Goal: Task Accomplishment & Management: Use online tool/utility

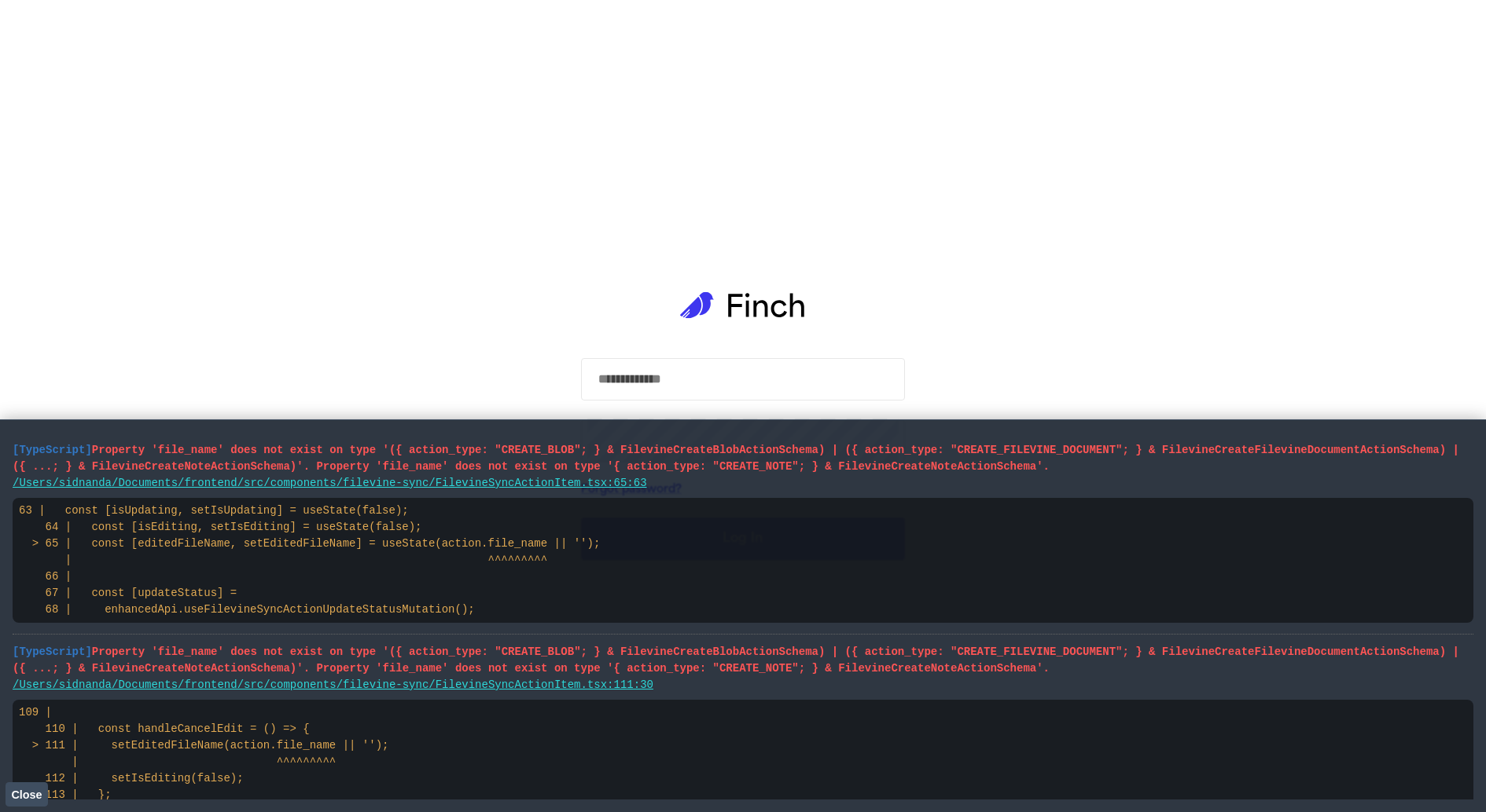
drag, startPoint x: 869, startPoint y: 624, endPoint x: 0, endPoint y: 404, distance: 896.4
click at [0, 404] on body "​ ​ Forgot password? Log In" at bounding box center [743, 406] width 1486 height 812
click at [890, 472] on span "Property 'file_name' does not exist on type '({ action_type: "CREATE_BLOB"; } &…" at bounding box center [736, 459] width 1447 height 29
type input "*"
click at [25, 800] on button "Close" at bounding box center [26, 794] width 42 height 23
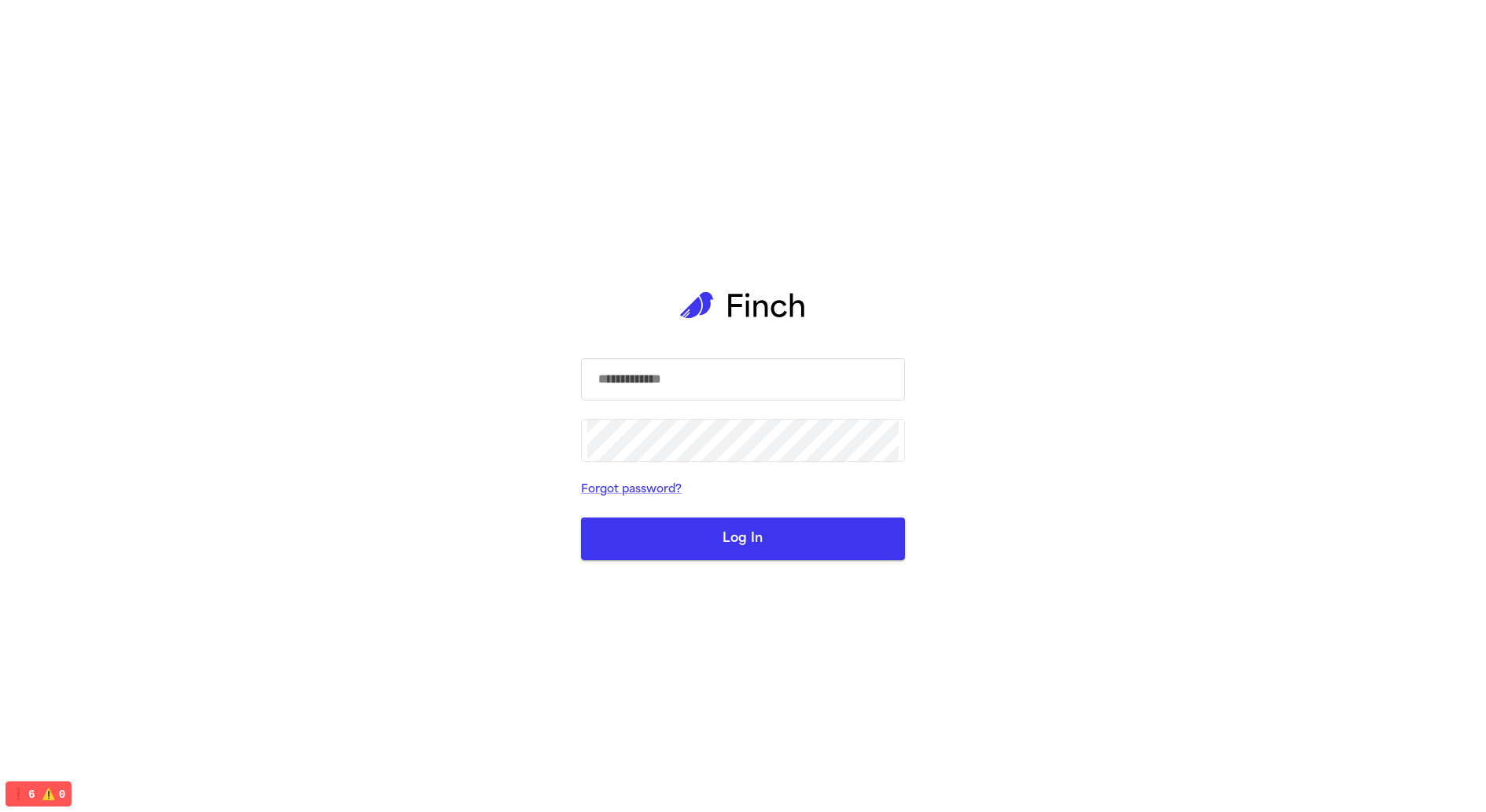
click at [881, 373] on input "text" at bounding box center [743, 379] width 311 height 44
click at [0, 812] on com-1password-button at bounding box center [0, 812] width 0 height 0
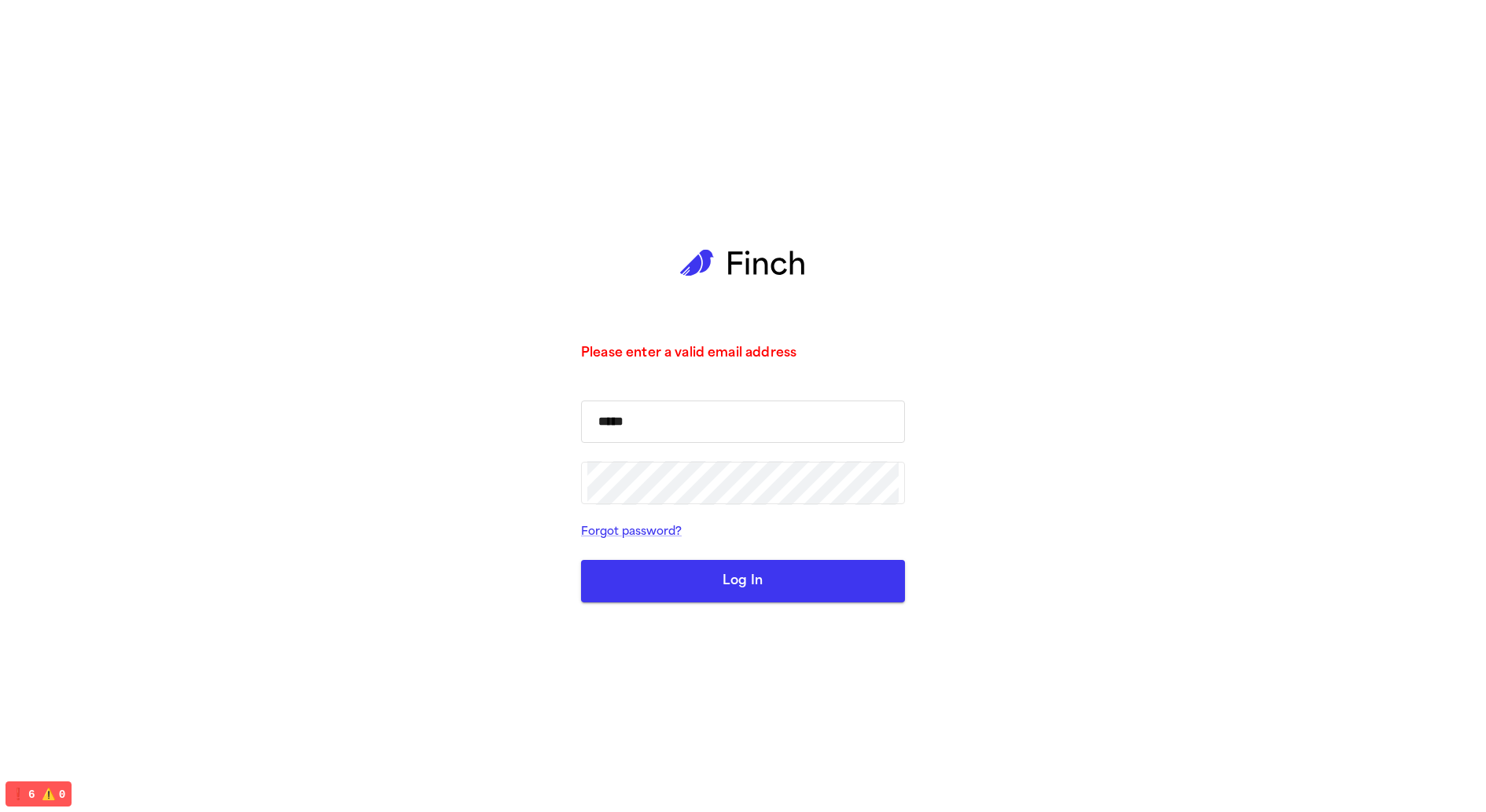
click at [731, 421] on input "*****" at bounding box center [743, 421] width 311 height 44
type input "**********"
click at [581, 560] on button "Log In" at bounding box center [743, 580] width 324 height 42
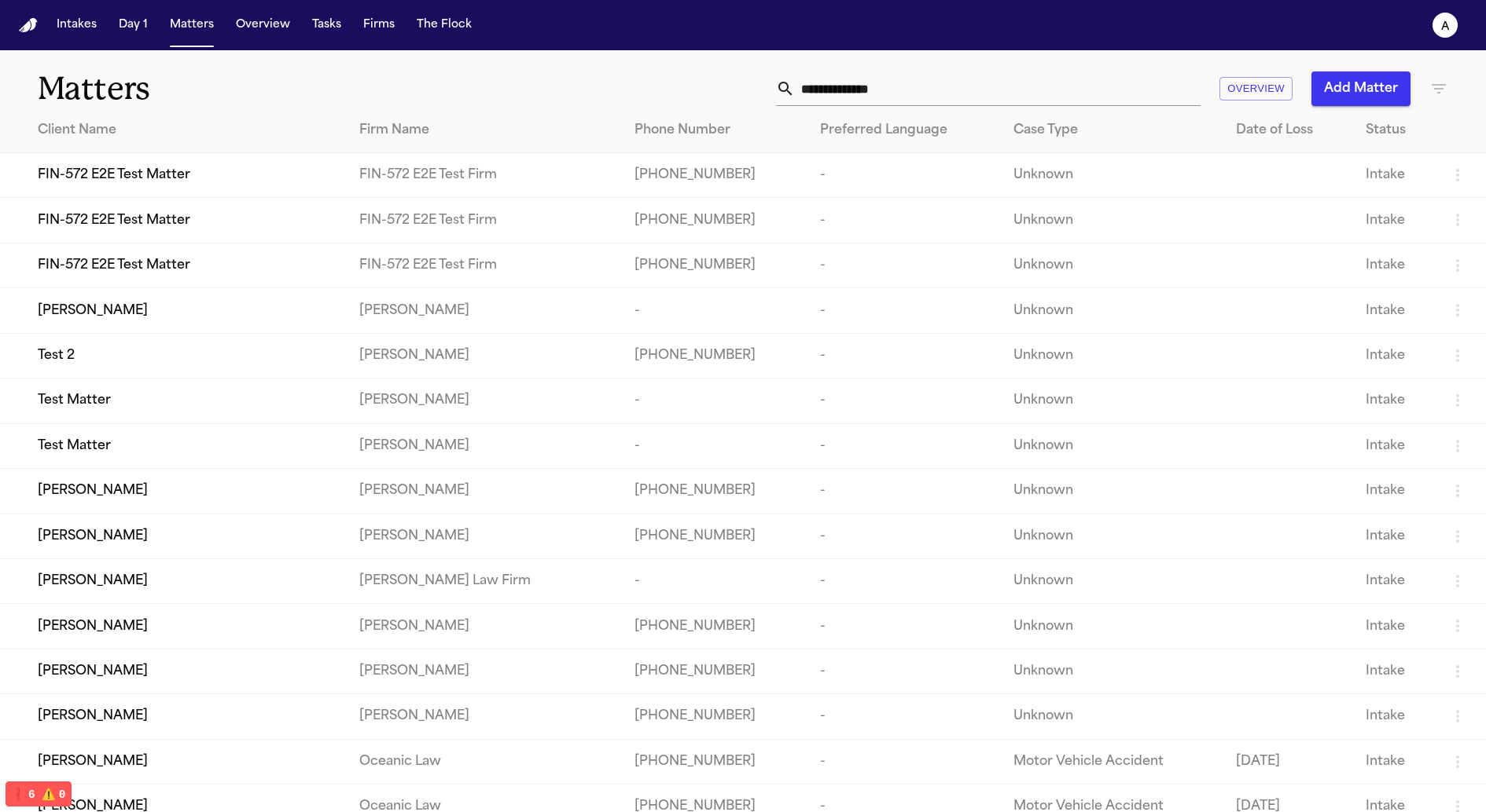
click at [196, 170] on div "FIN-572 E2E Test Matter" at bounding box center [185, 175] width 296 height 19
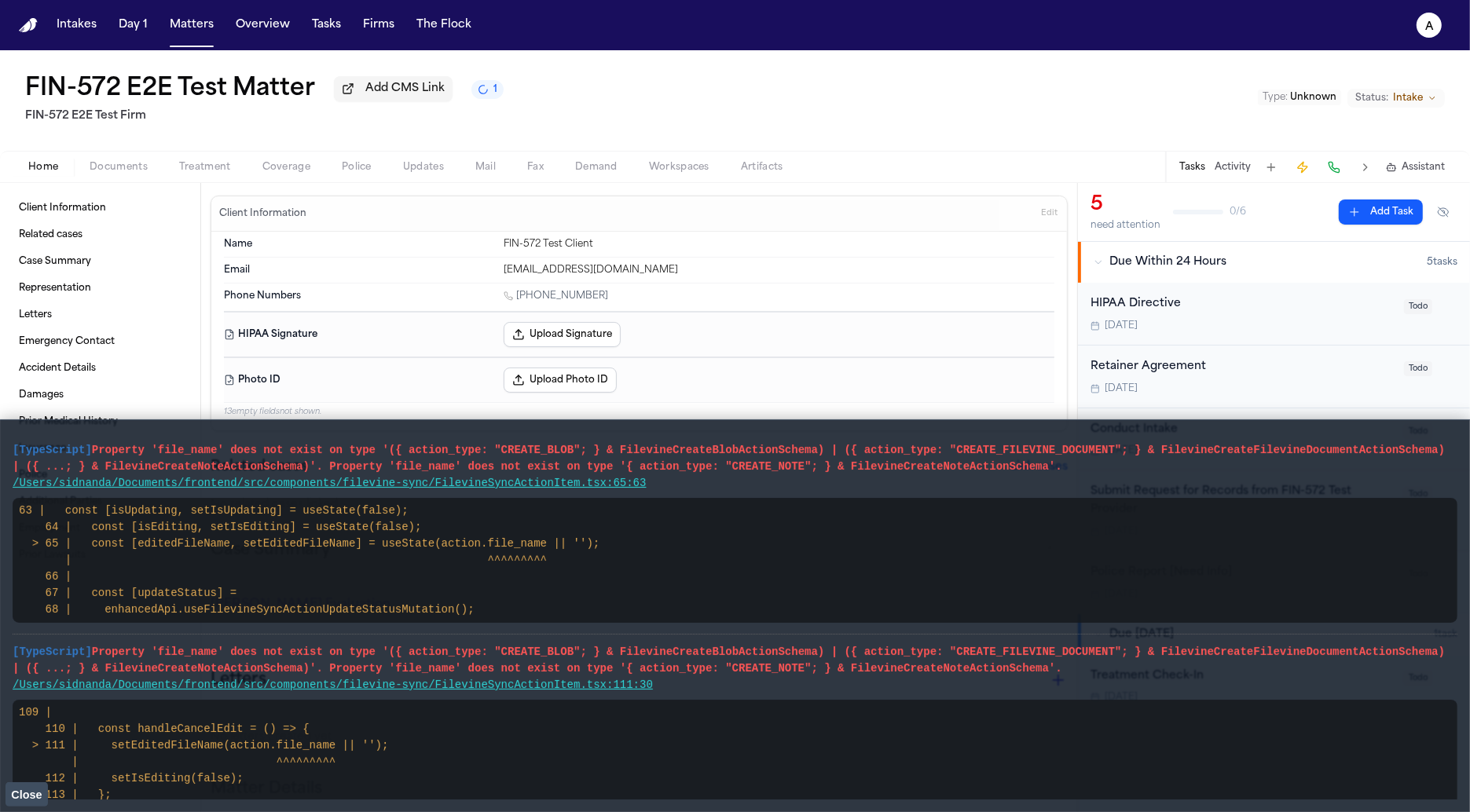
click at [23, 792] on span "Close" at bounding box center [27, 795] width 31 height 13
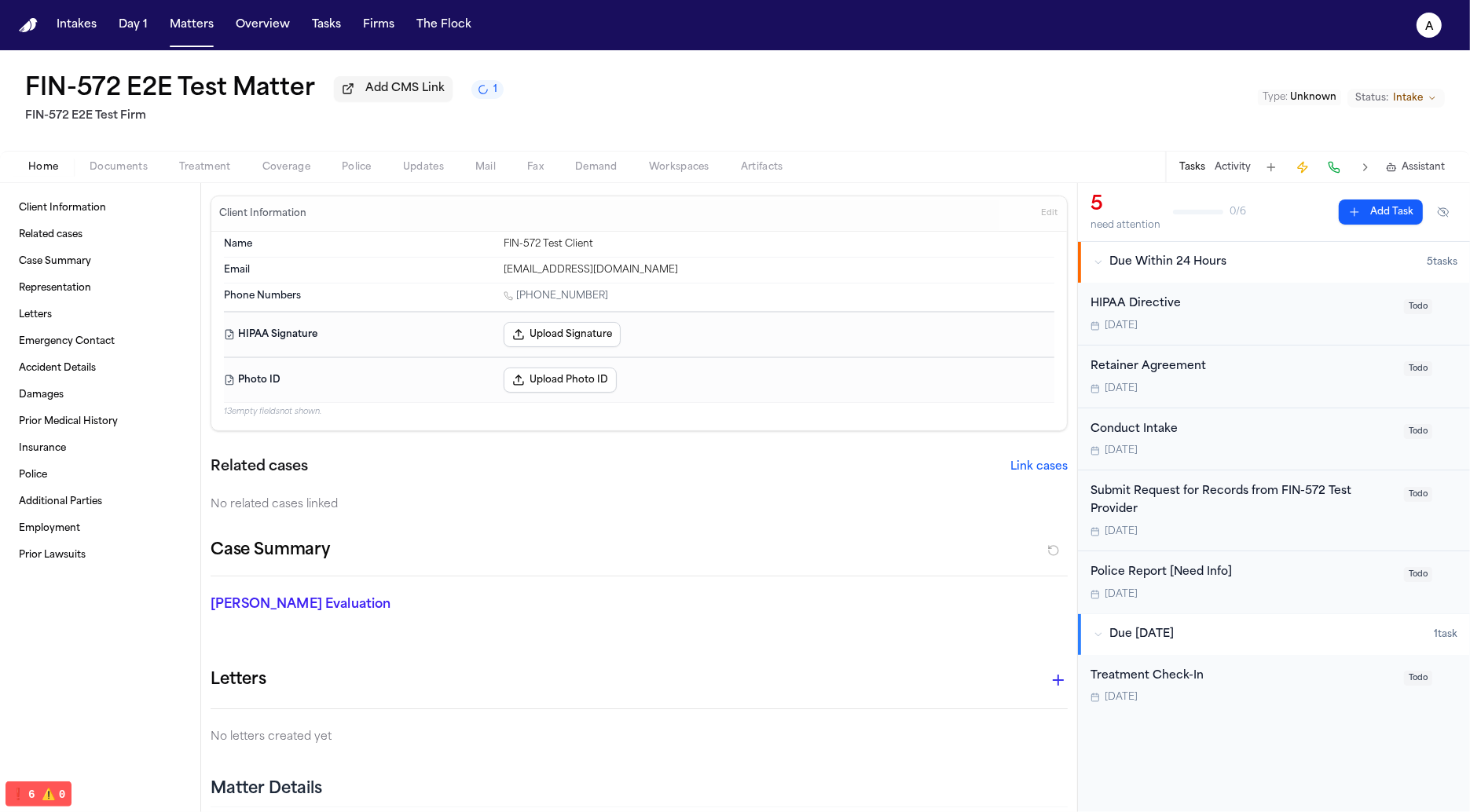
click at [1160, 502] on div "Submit Request for Records from FIN-572 Test Provider" at bounding box center [1243, 502] width 304 height 36
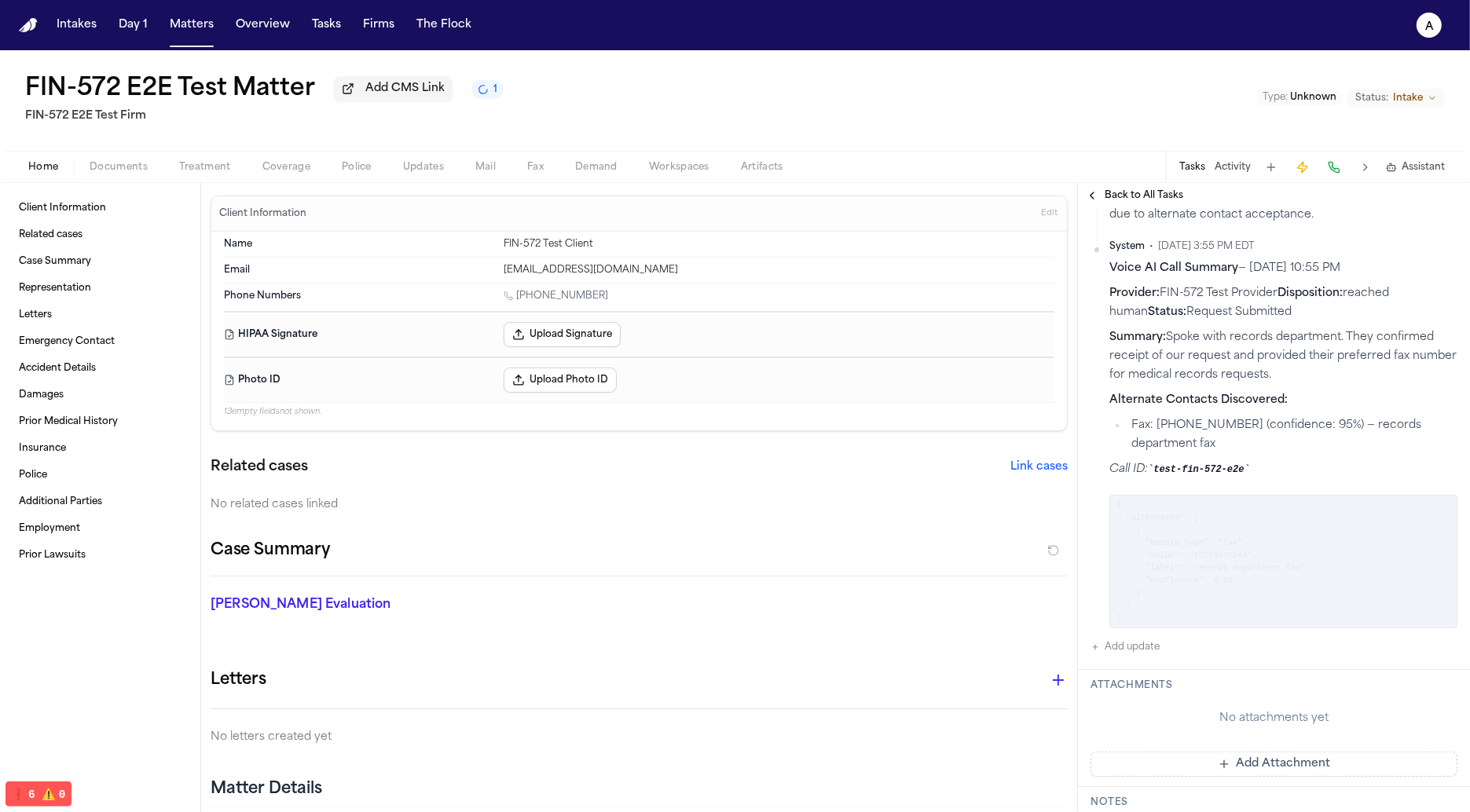
scroll to position [454, 0]
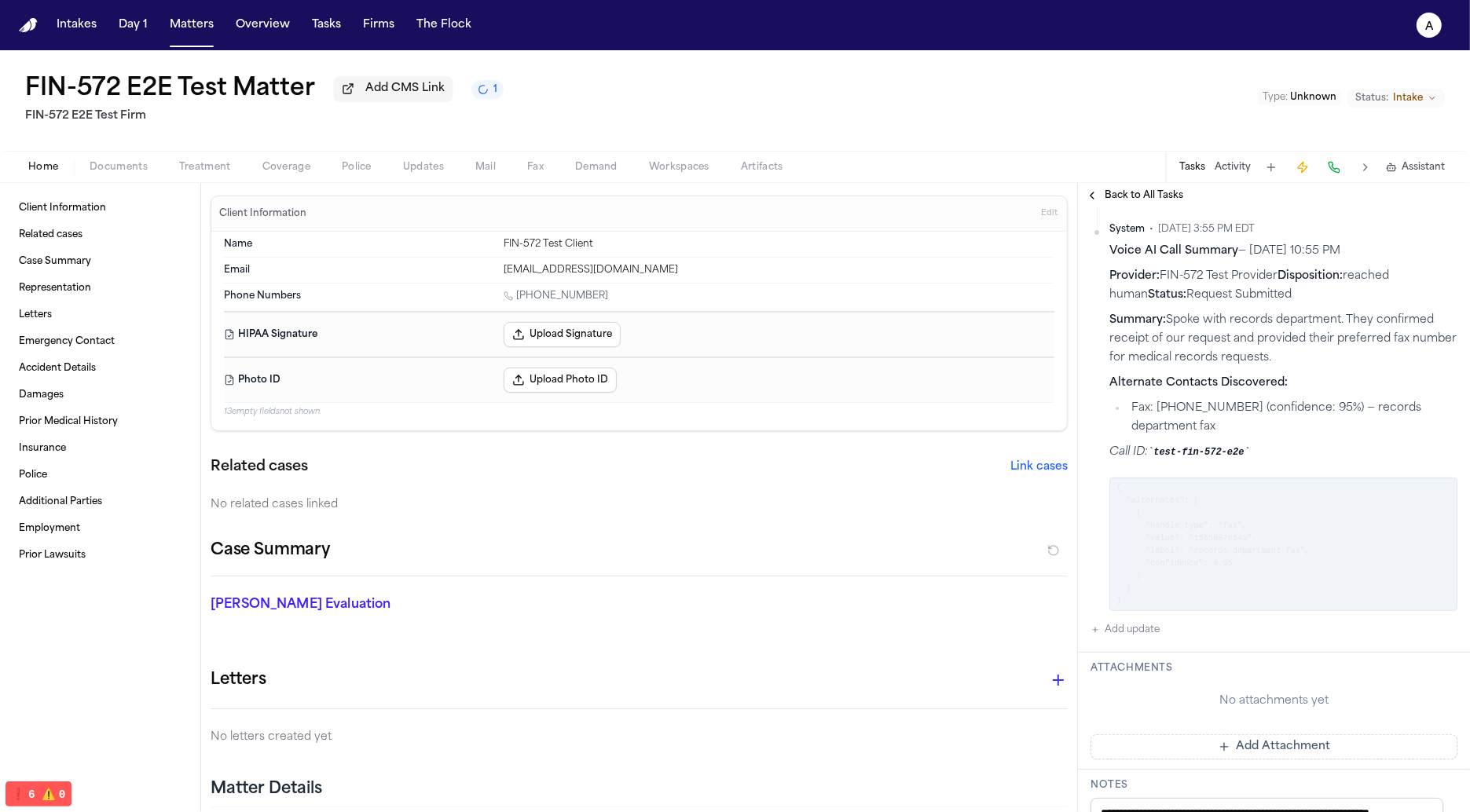
click at [1170, 556] on pre "{ "alternates": [ { "handle_type": "fax", "value": "15559876543", "label": "rec…" at bounding box center [1284, 544] width 348 height 134
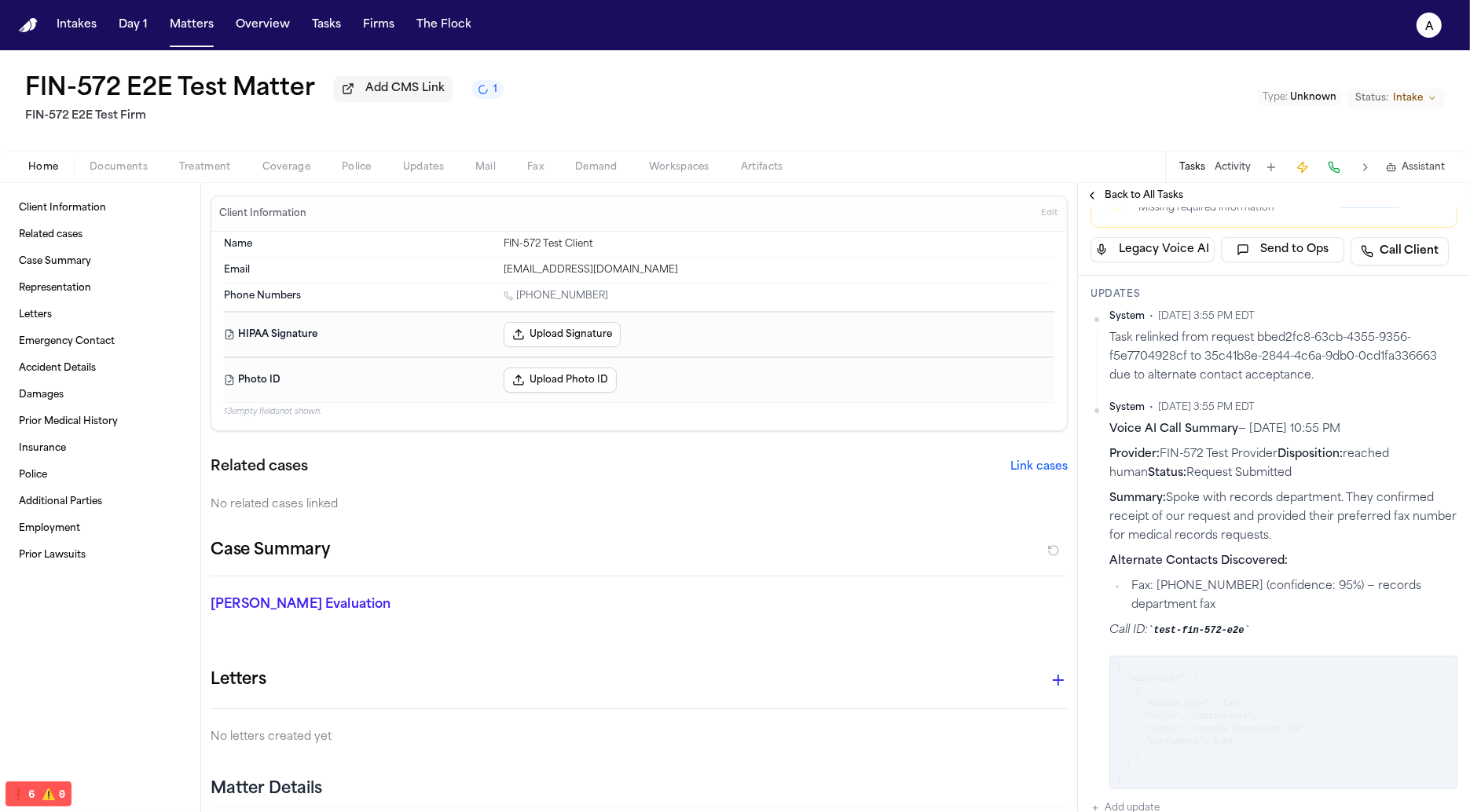
scroll to position [0, 0]
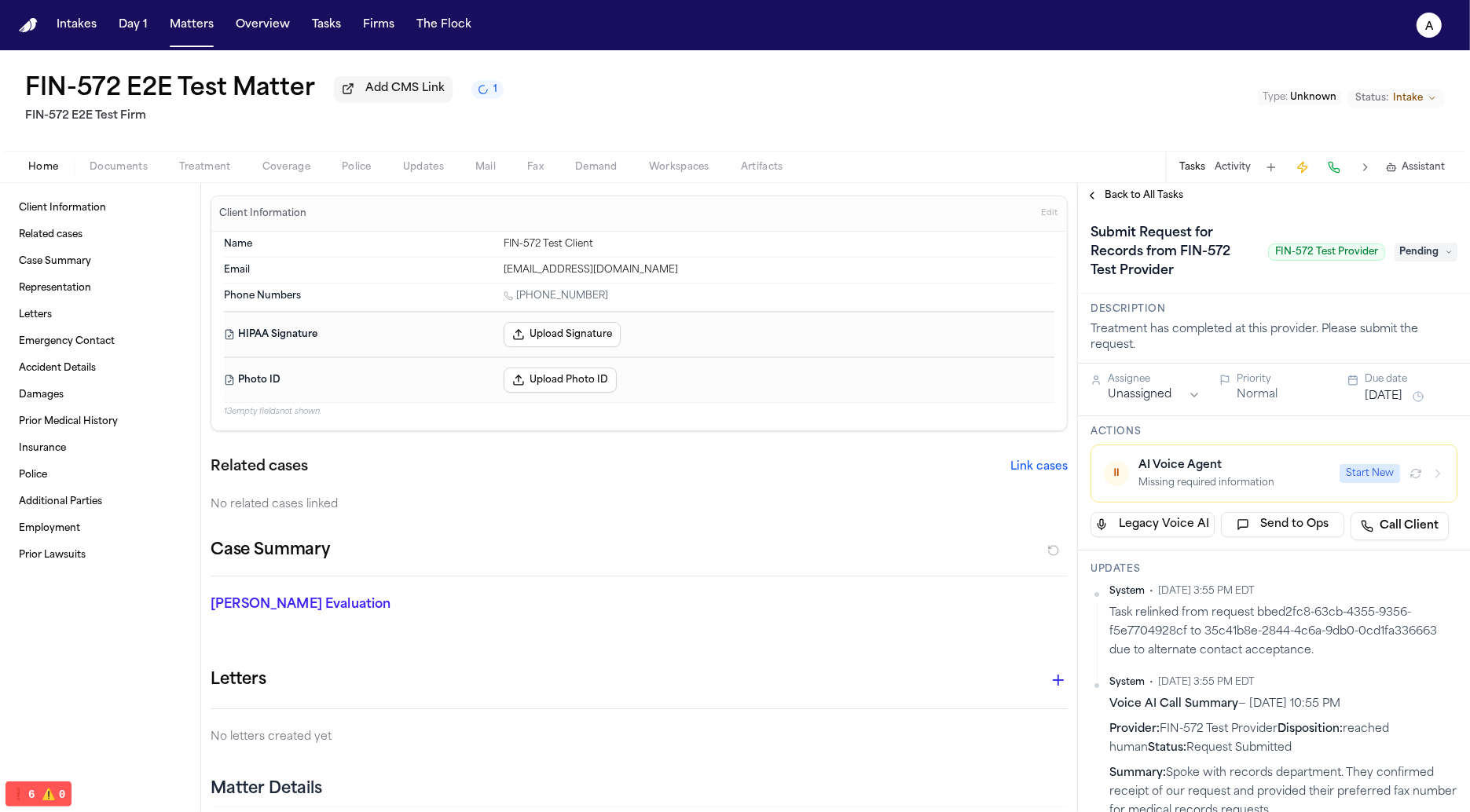
click at [1174, 459] on div "AI Voice Agent" at bounding box center [1235, 466] width 192 height 15
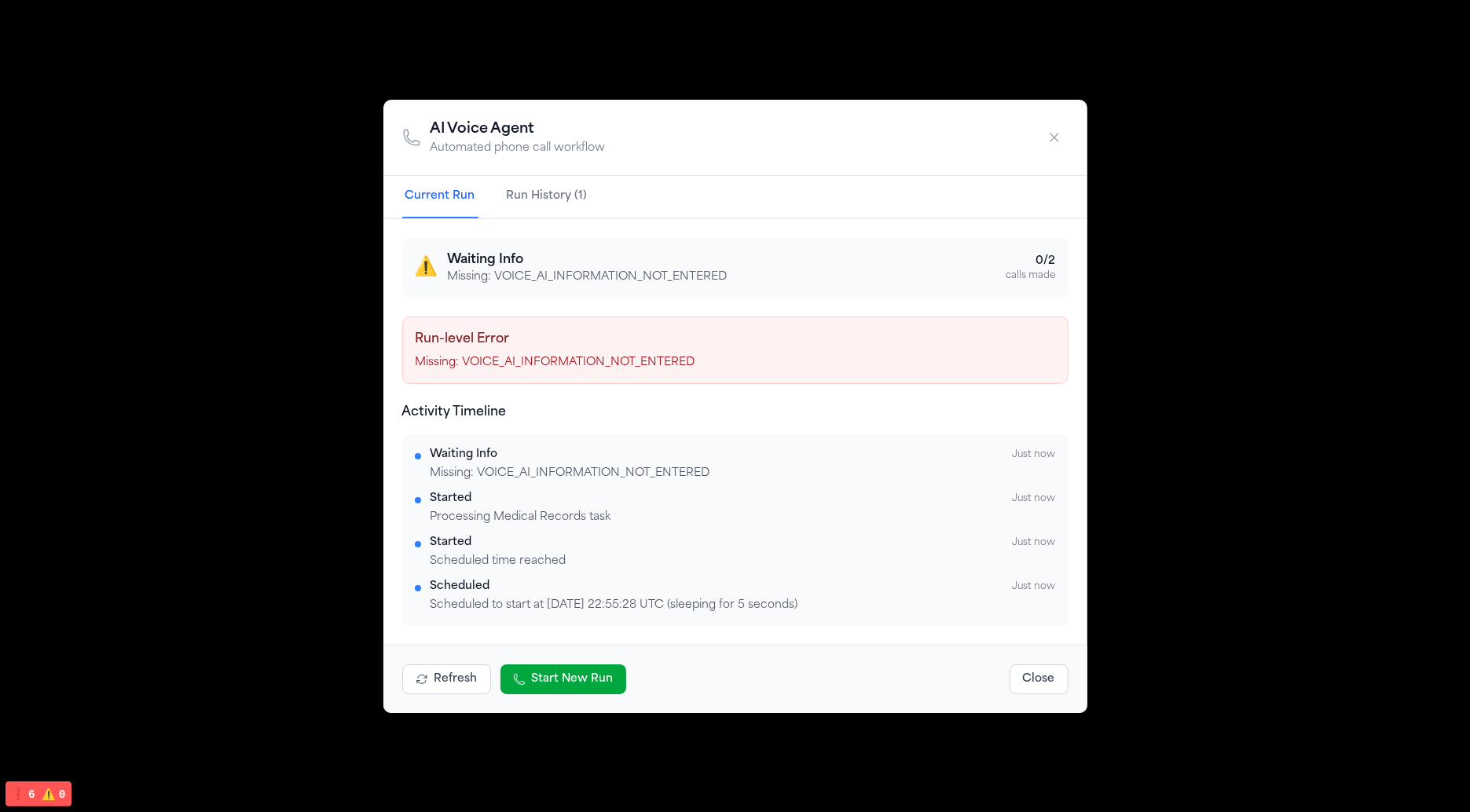
click at [517, 204] on button "Run History (1)" at bounding box center [547, 196] width 87 height 42
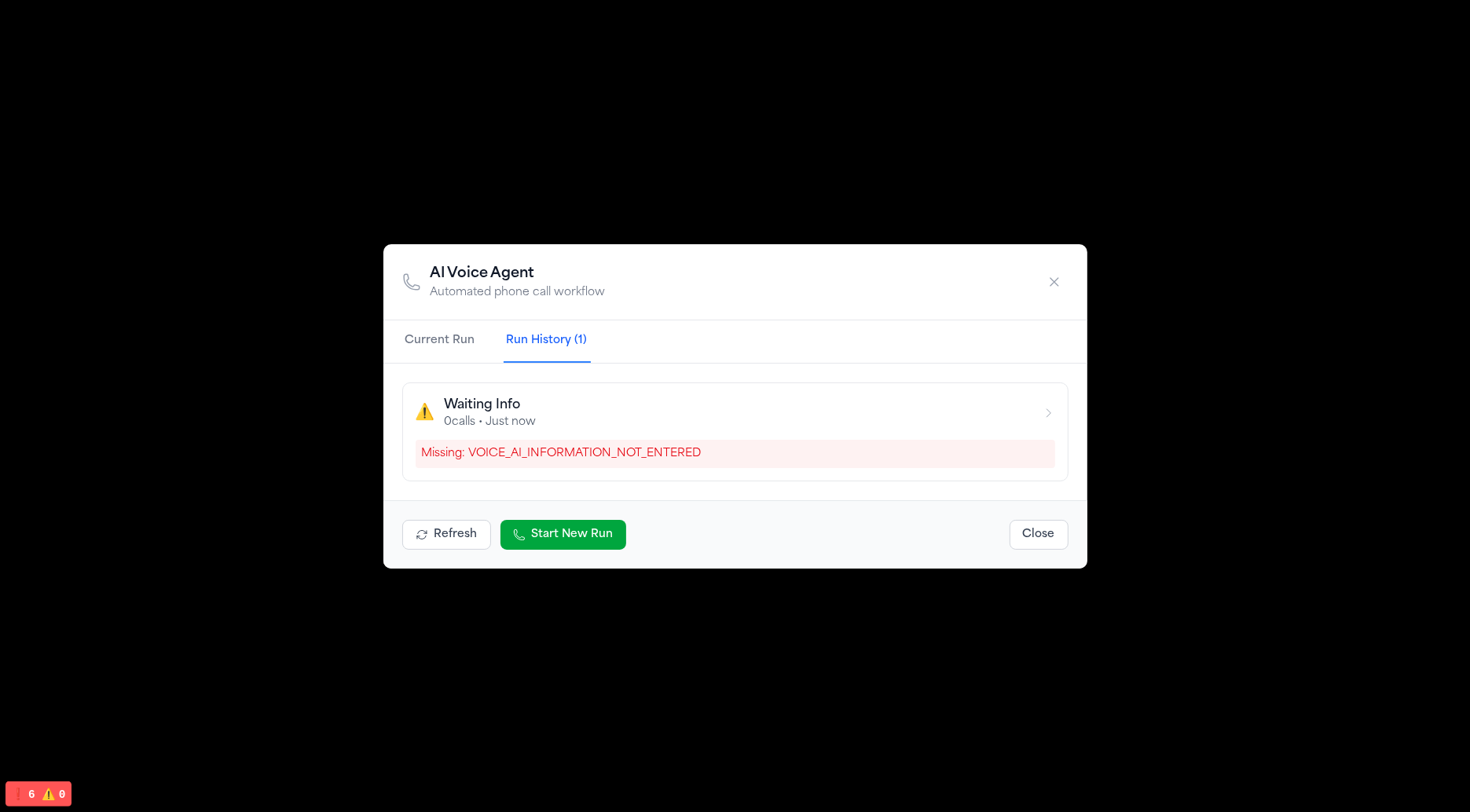
click at [421, 330] on button "Current Run" at bounding box center [440, 341] width 76 height 42
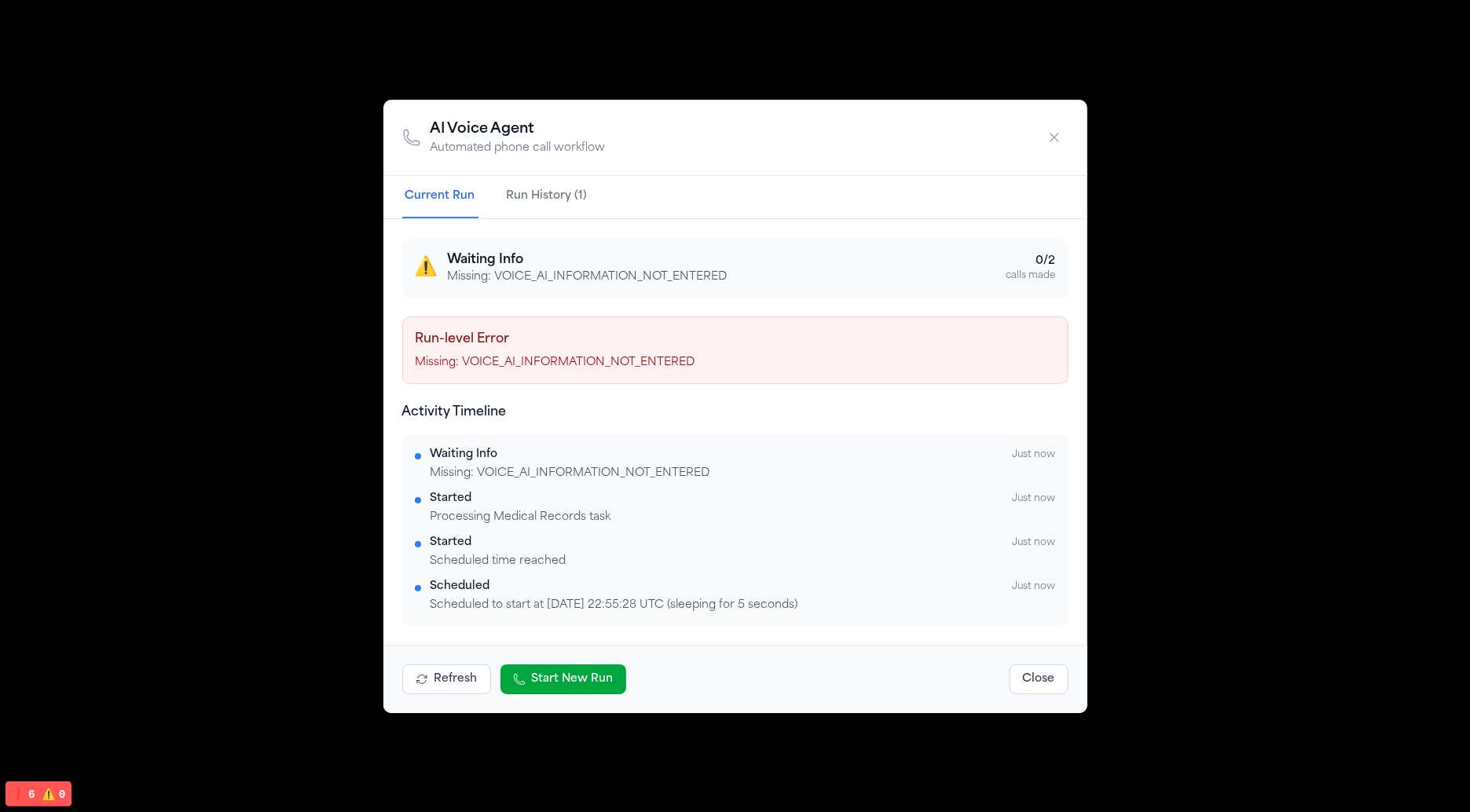
click at [1266, 382] on div "AI Voice Agent Automated phone call workflow Current Run Run History (1) ⚠️ Wai…" at bounding box center [735, 406] width 1470 height 812
click at [1045, 668] on button "Close" at bounding box center [1039, 679] width 59 height 30
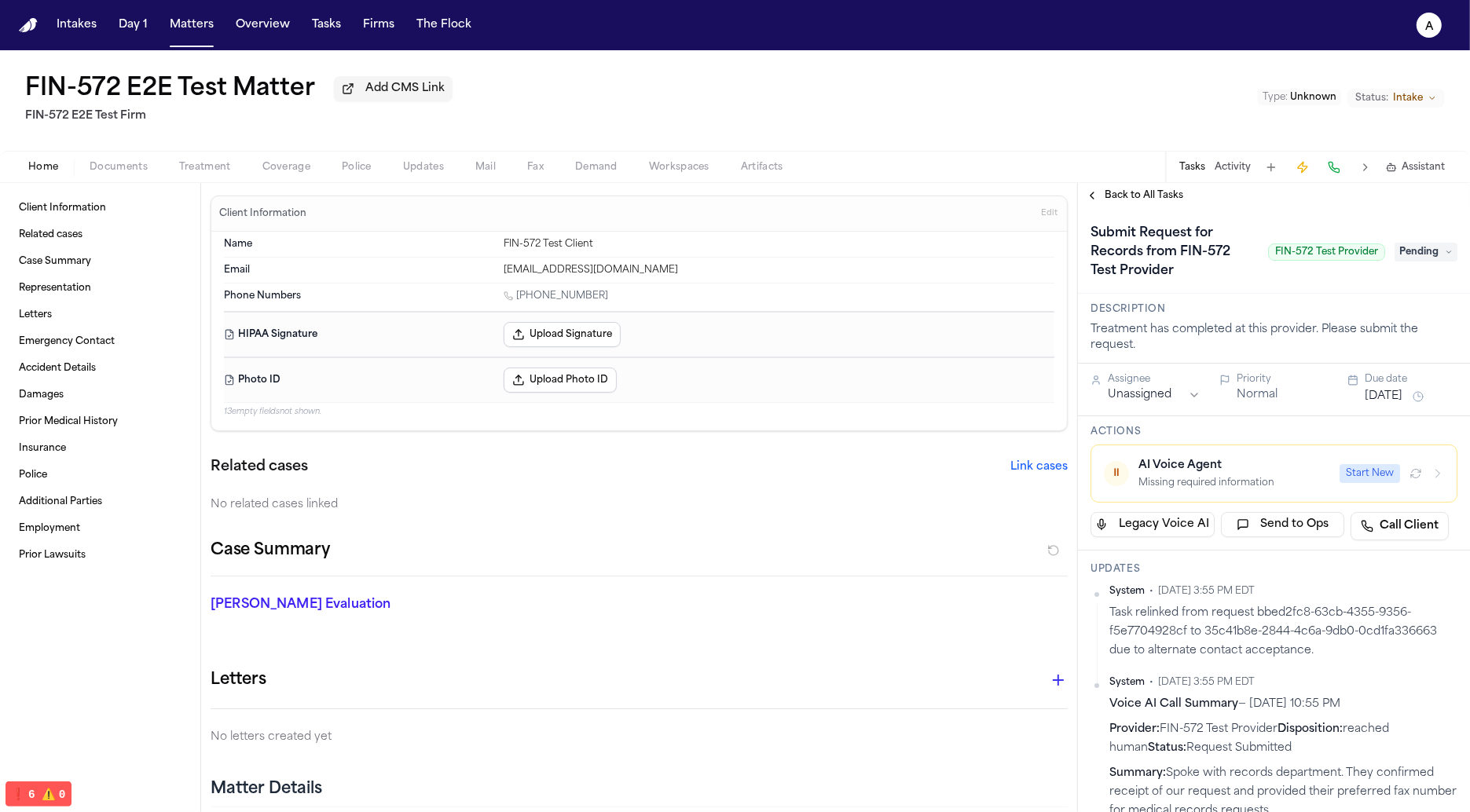
click at [170, 171] on button "Treatment" at bounding box center [205, 167] width 83 height 19
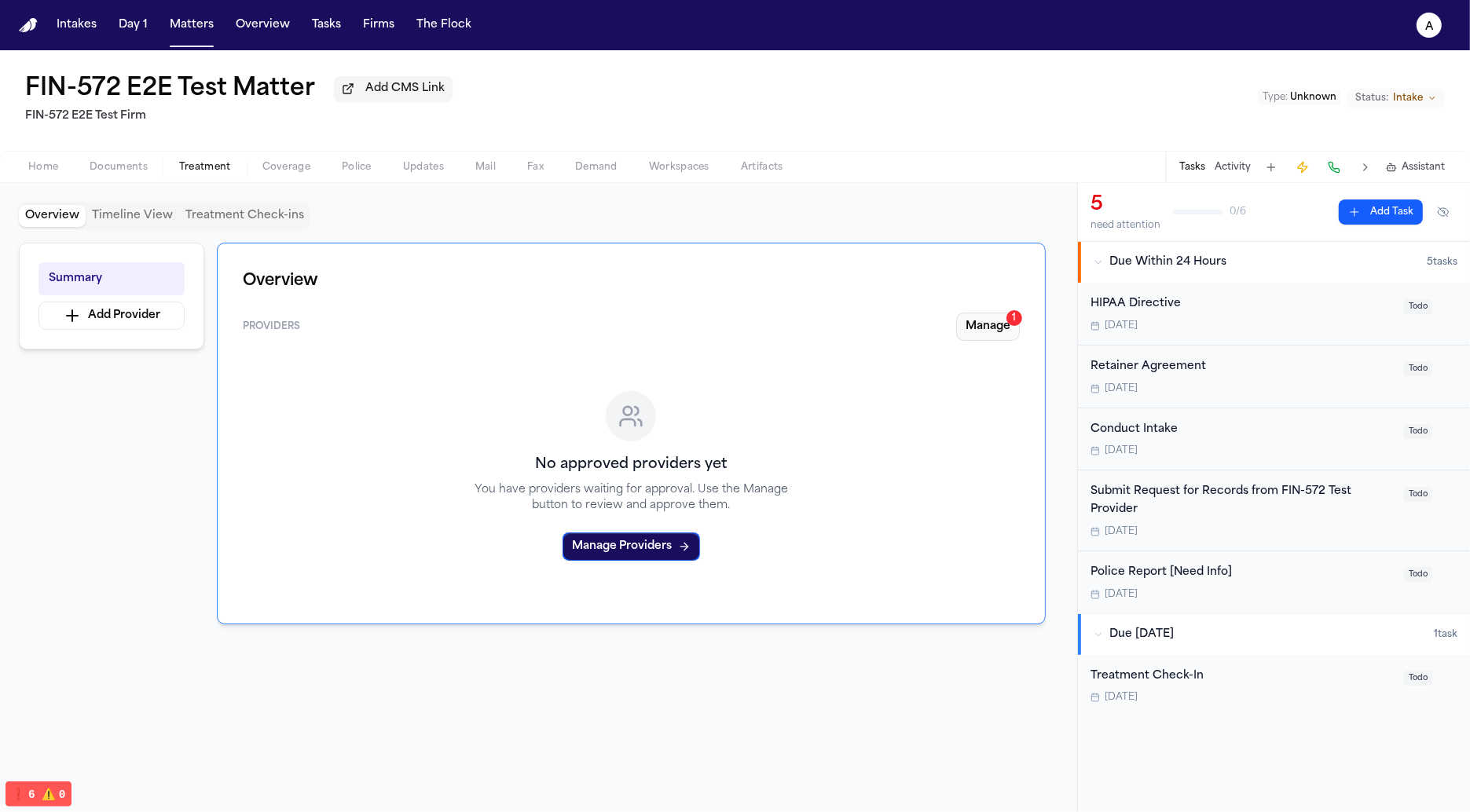
click at [971, 322] on button "Manage 1" at bounding box center [988, 327] width 63 height 28
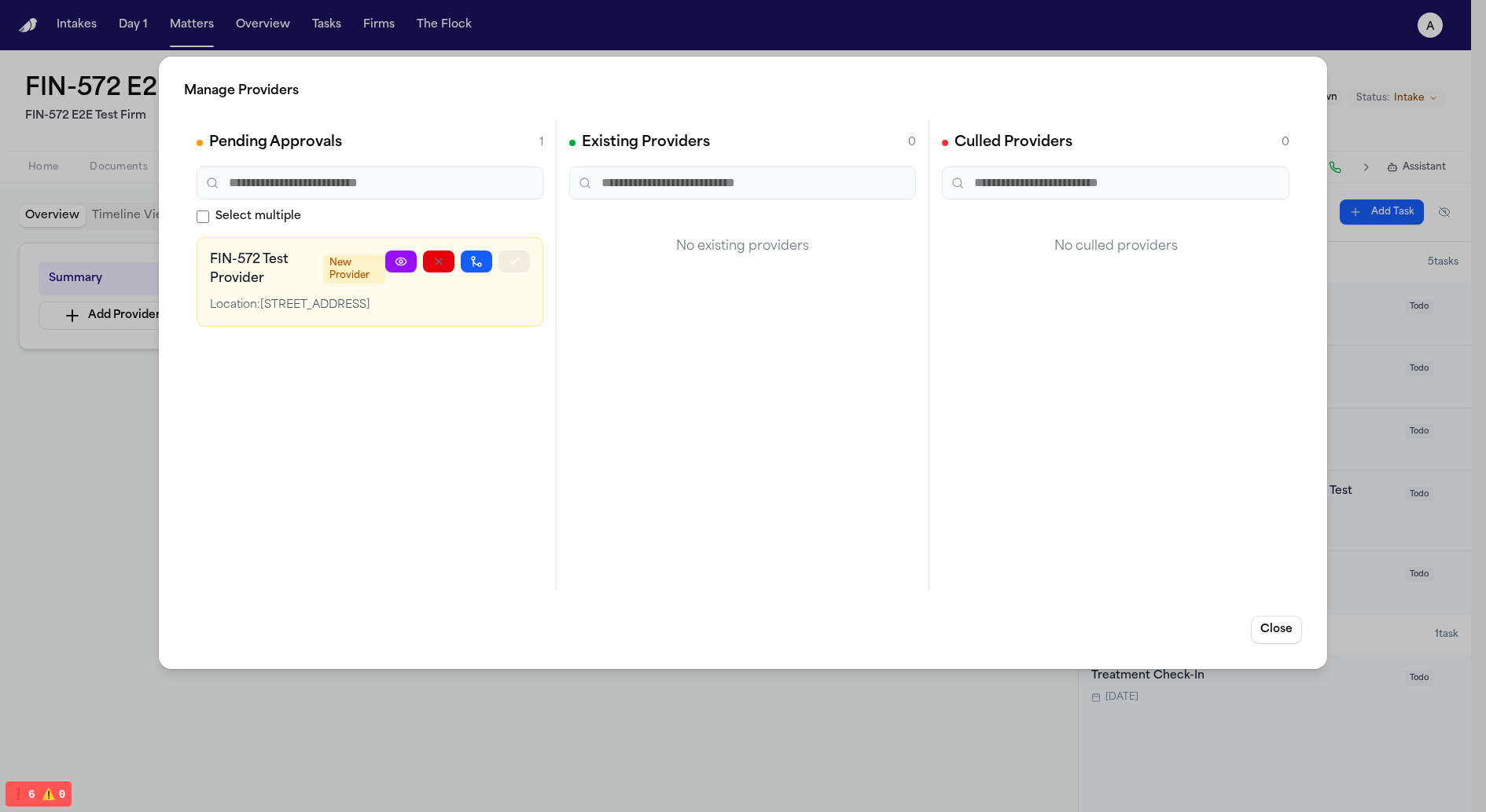
click at [509, 261] on icon "button" at bounding box center [514, 262] width 13 height 13
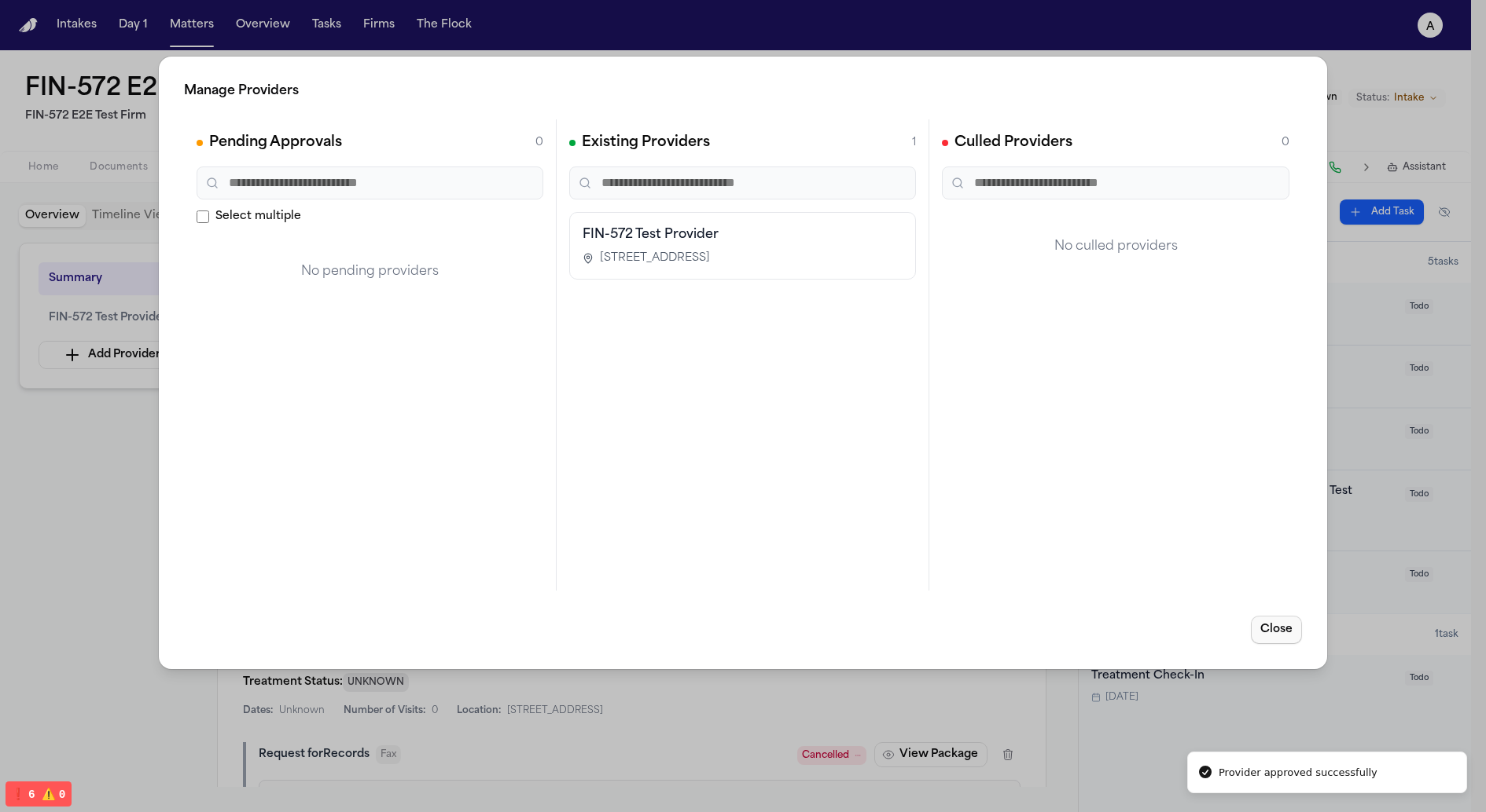
click at [1292, 618] on button "Close" at bounding box center [1277, 629] width 51 height 28
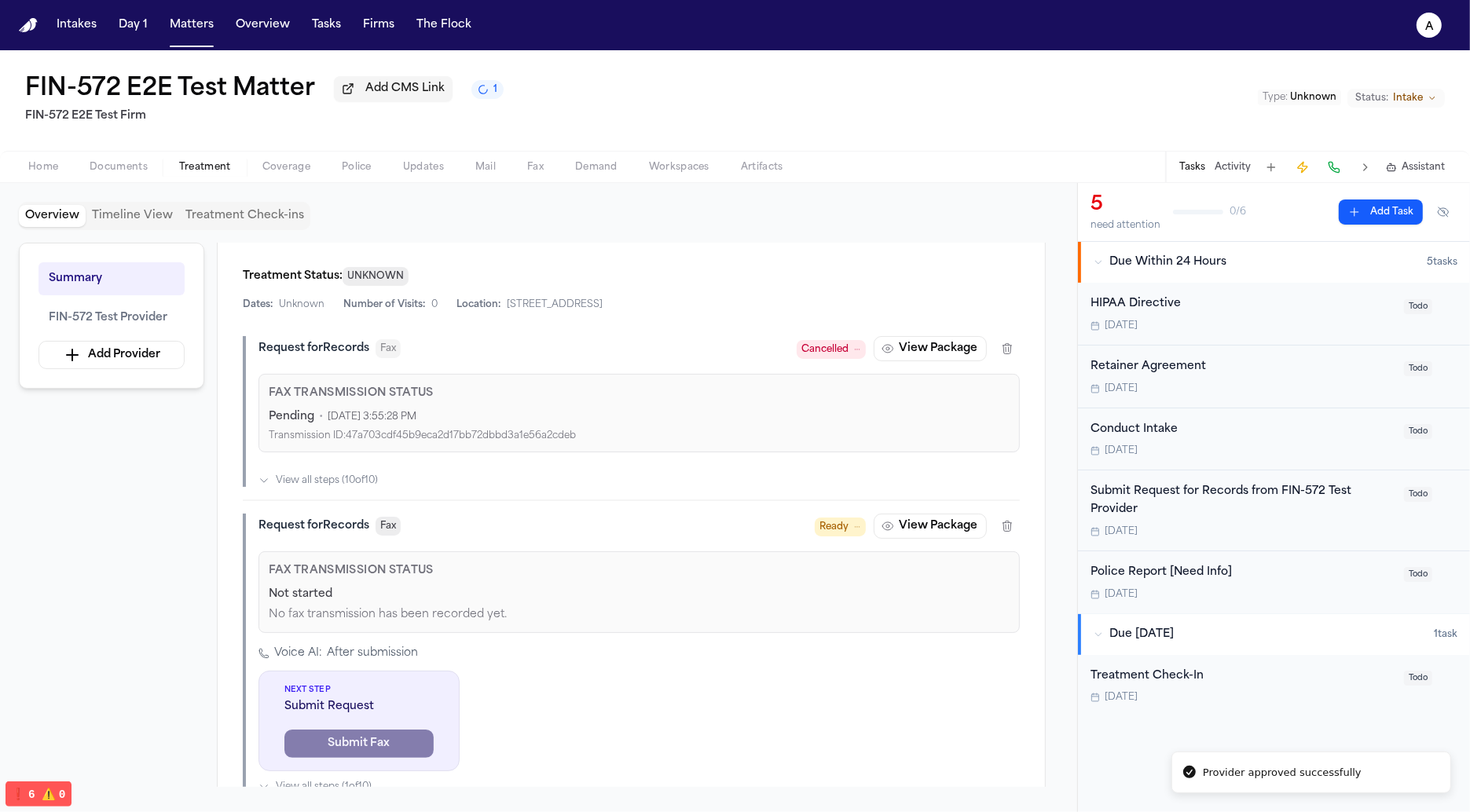
scroll to position [388, 0]
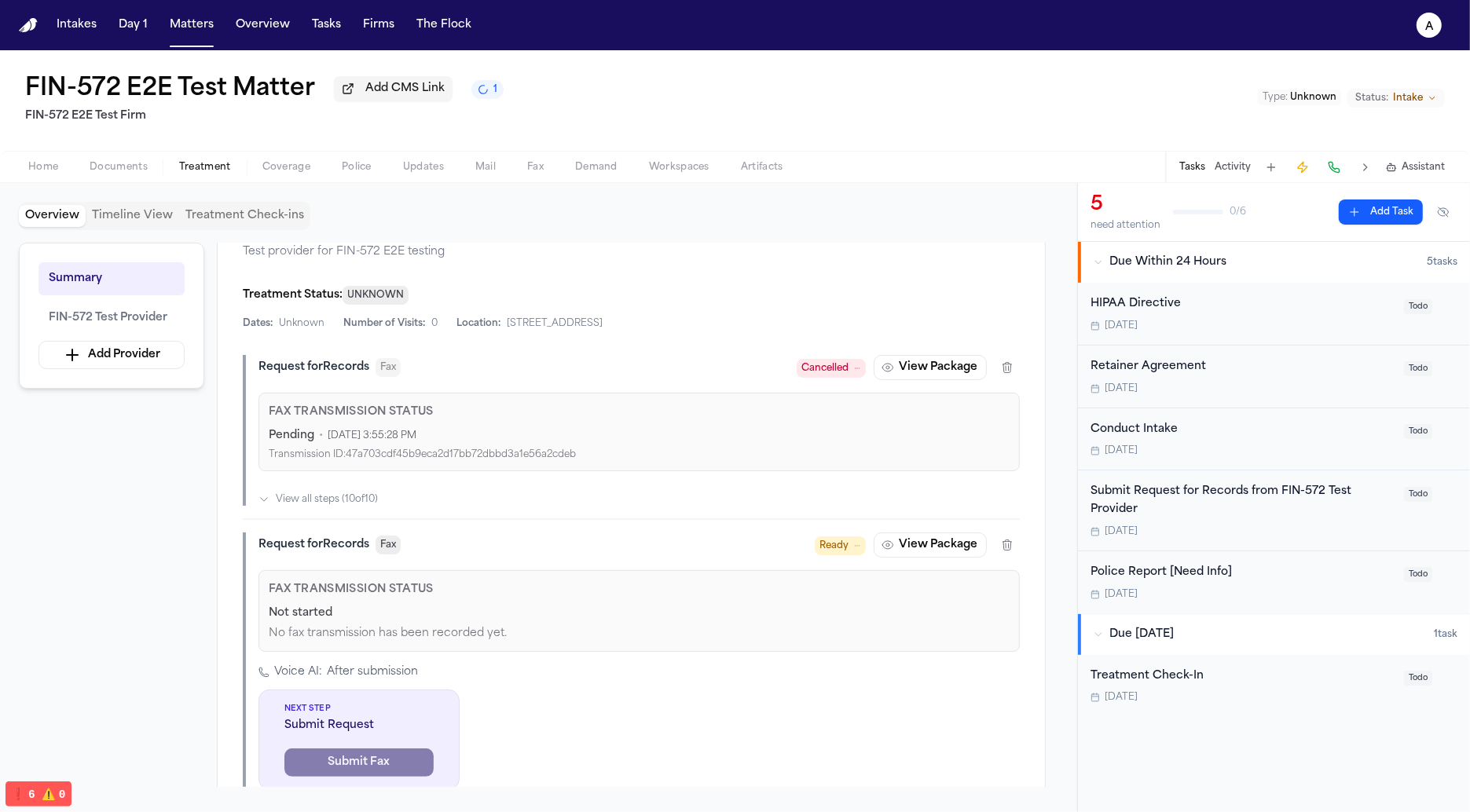
click at [1095, 491] on div "Submit Request for Records from FIN-572 Test Provider" at bounding box center [1243, 502] width 304 height 36
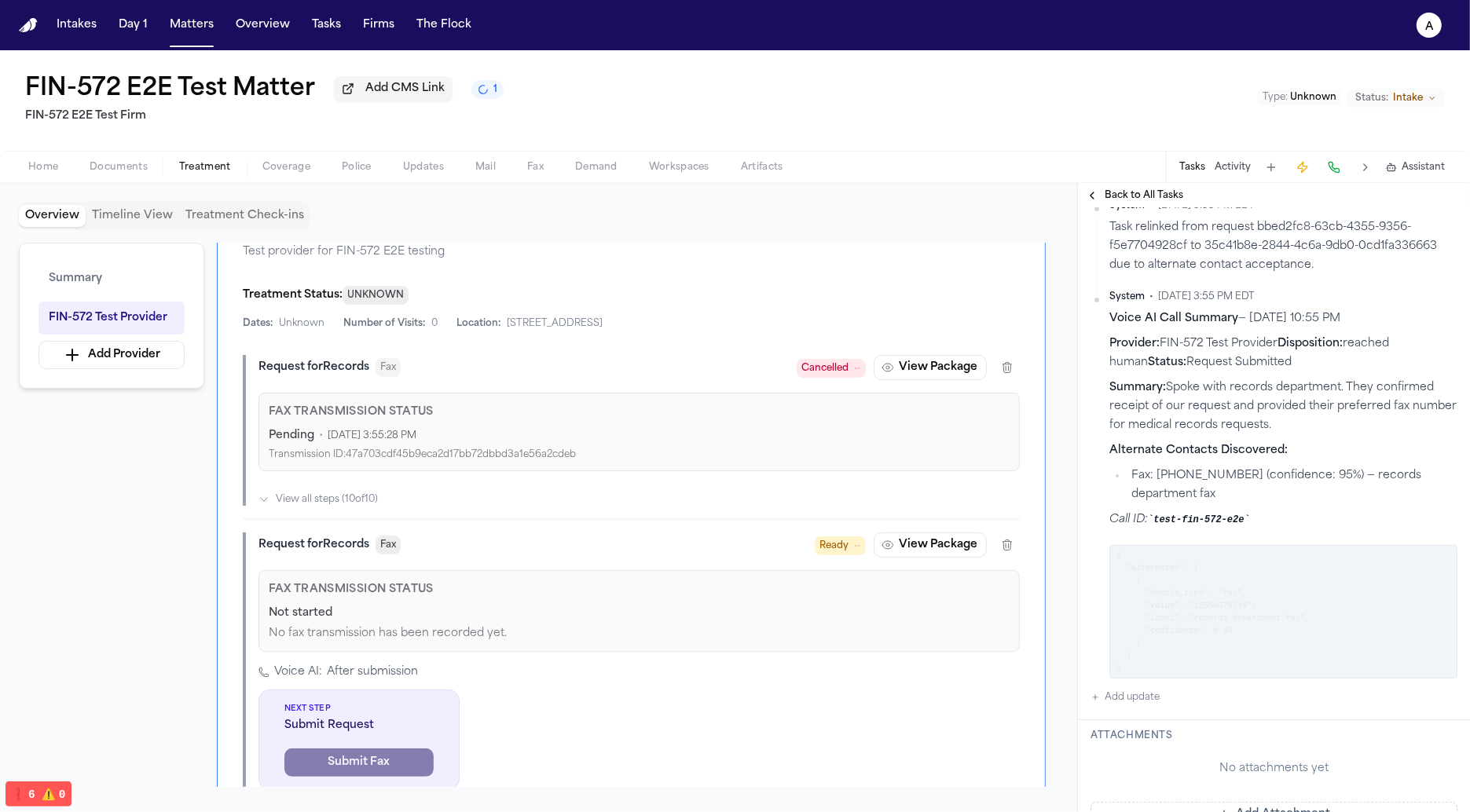
scroll to position [387, 0]
drag, startPoint x: 1191, startPoint y: 665, endPoint x: 1106, endPoint y: 553, distance: 140.6
click at [1106, 553] on div "System • [DATE] 3:55 PM EDT Voice AI Call Summary — [DATE] 10:55 PM Provider: F…" at bounding box center [1274, 484] width 367 height 388
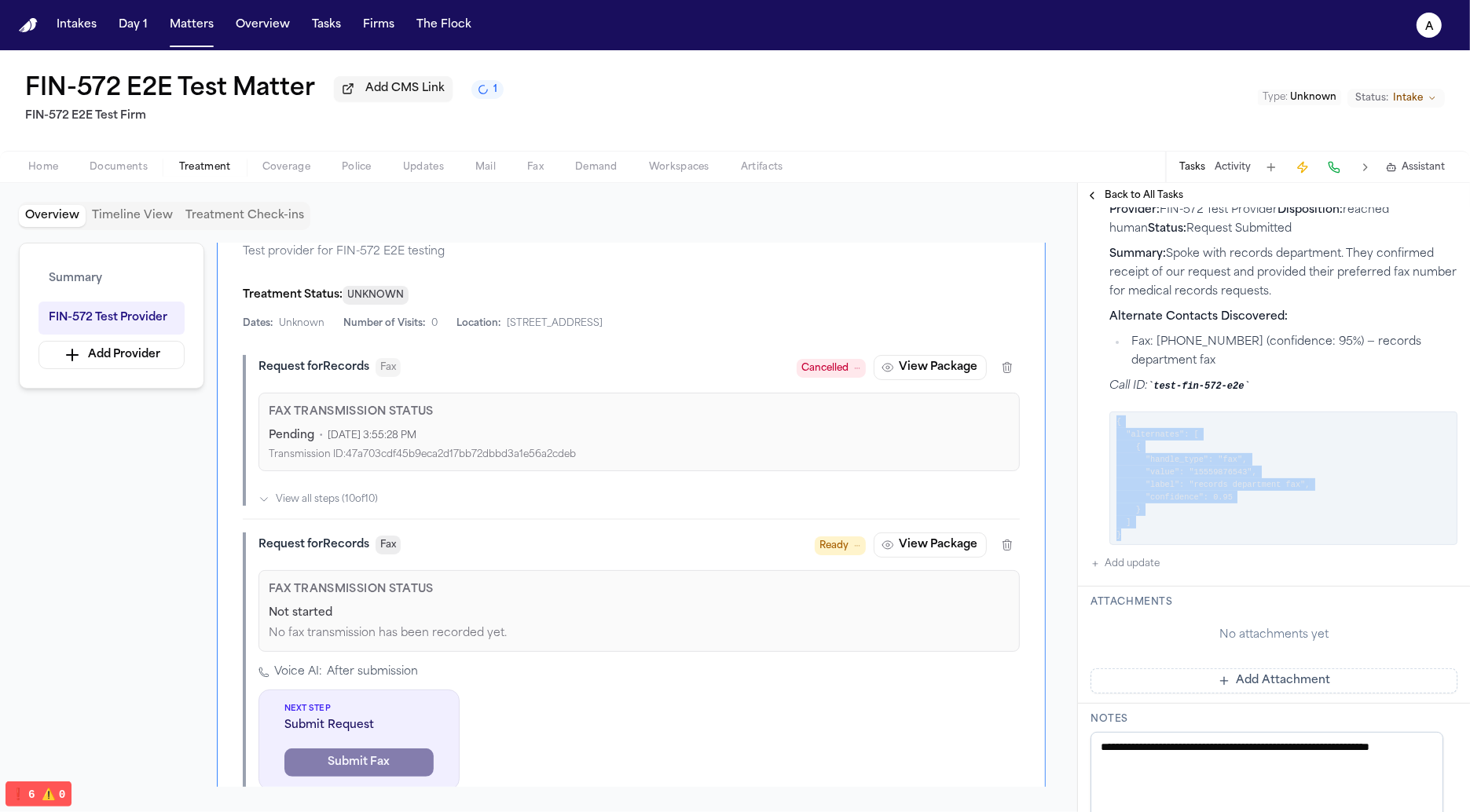
scroll to position [520, 0]
